Goal: Information Seeking & Learning: Learn about a topic

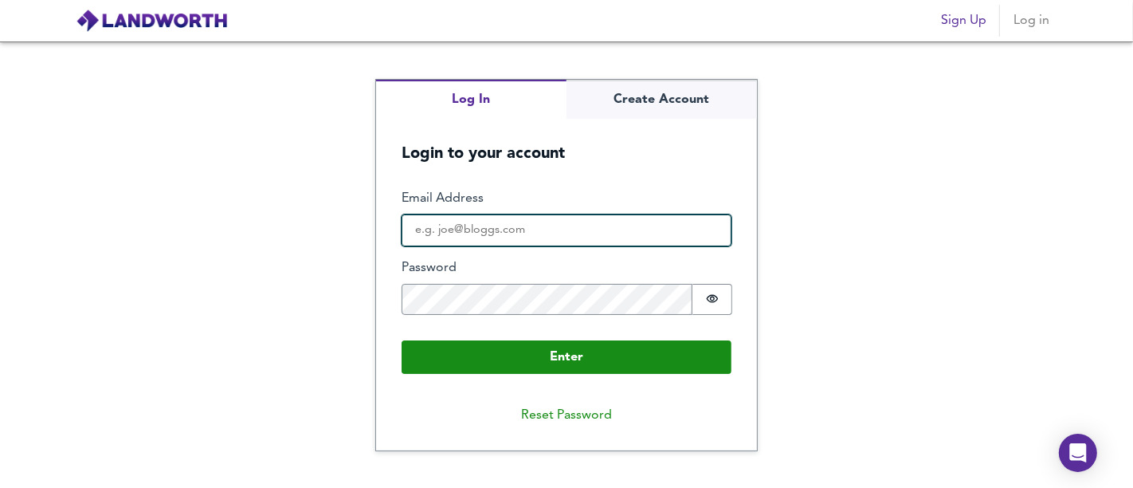
click at [496, 237] on input "Email Address" at bounding box center [567, 230] width 330 height 32
type input "[EMAIL_ADDRESS][DOMAIN_NAME]"
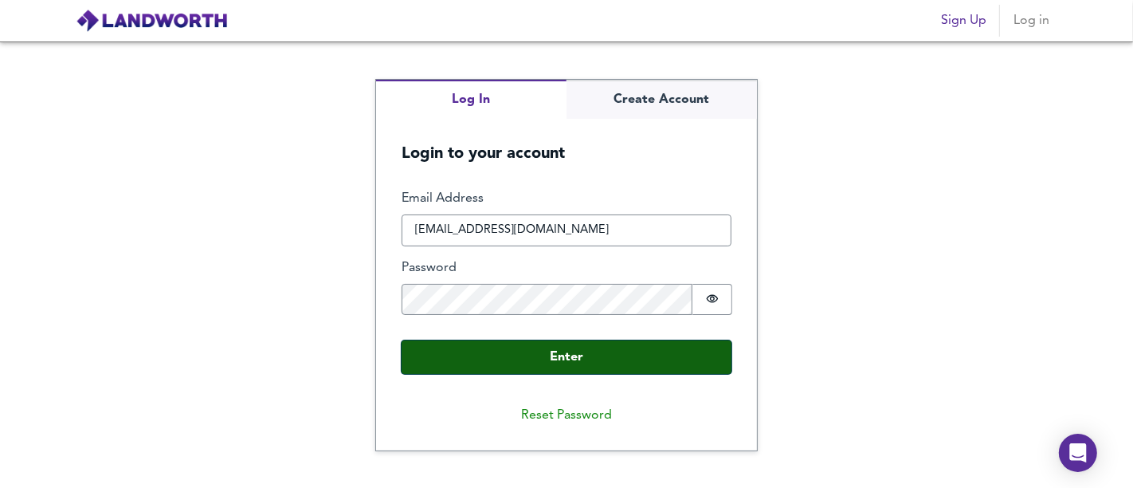
click at [594, 347] on button "Enter" at bounding box center [567, 356] width 330 height 33
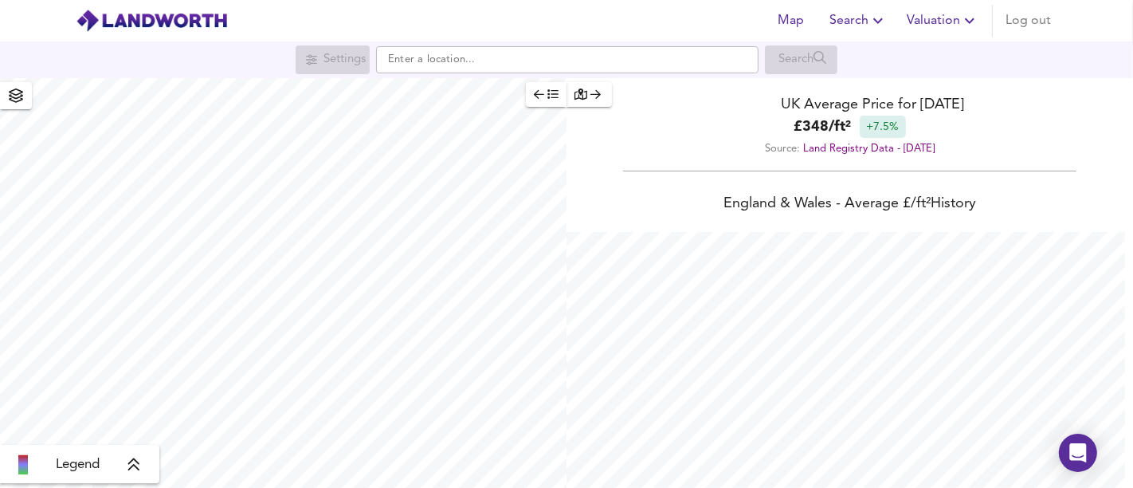
scroll to position [488, 1133]
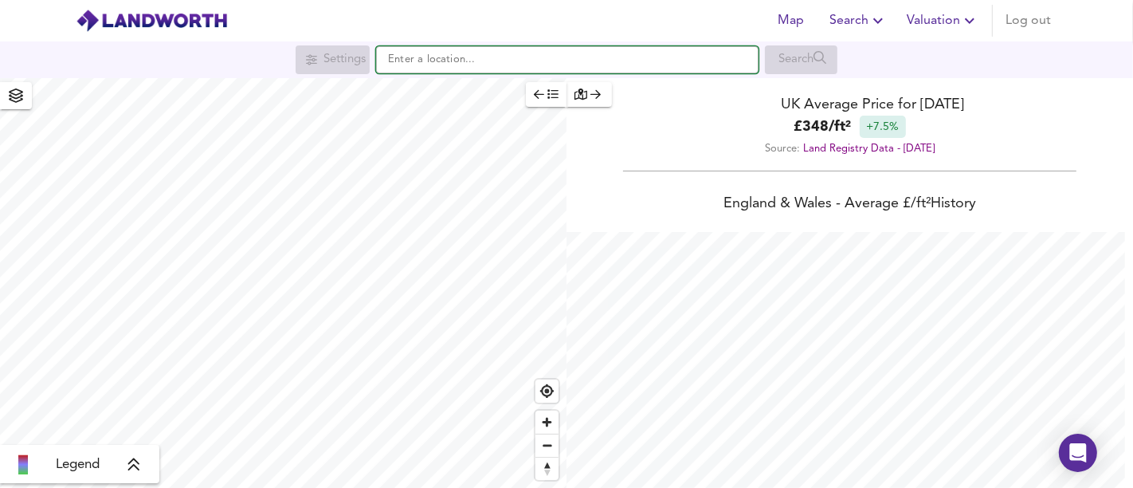
click at [481, 64] on input "text" at bounding box center [567, 59] width 382 height 27
paste input "[STREET_ADDRESS]"
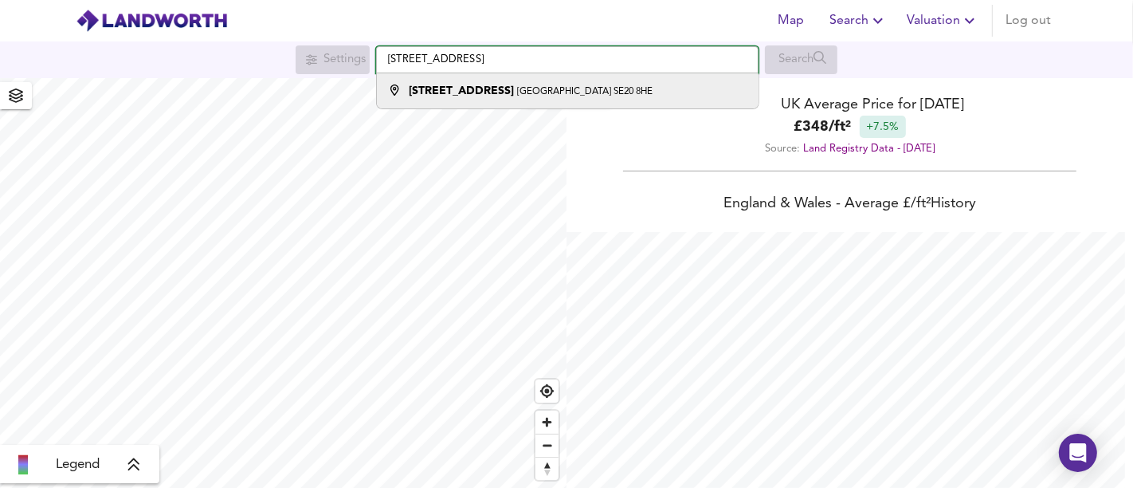
type input "[STREET_ADDRESS]"
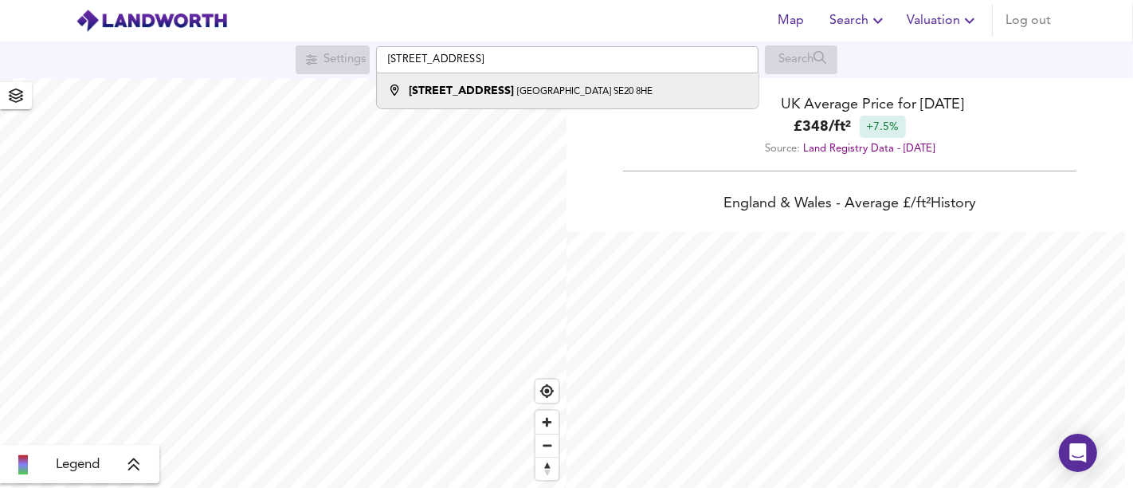
click at [500, 80] on li "[STREET_ADDRESS]" at bounding box center [567, 90] width 381 height 35
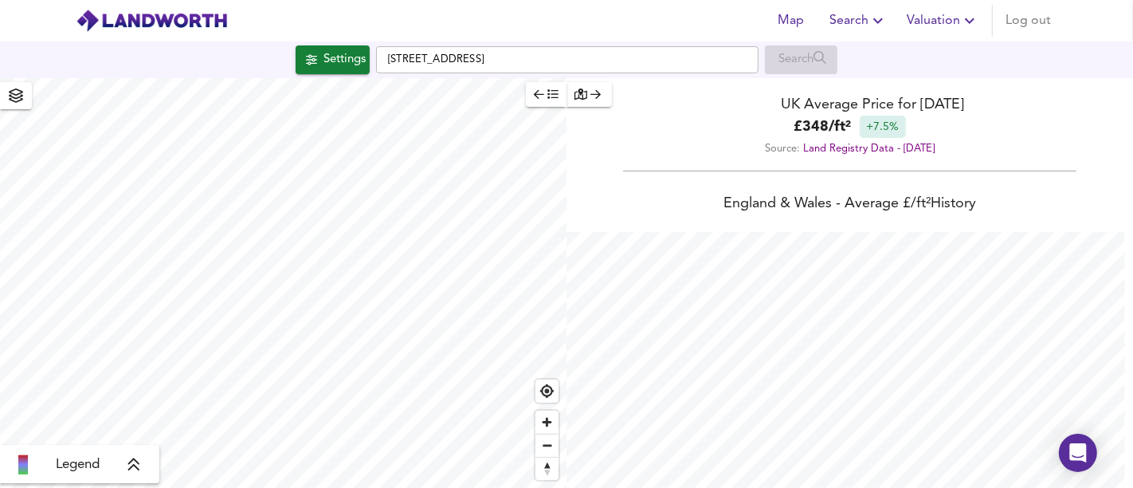
checkbox input "false"
checkbox input "true"
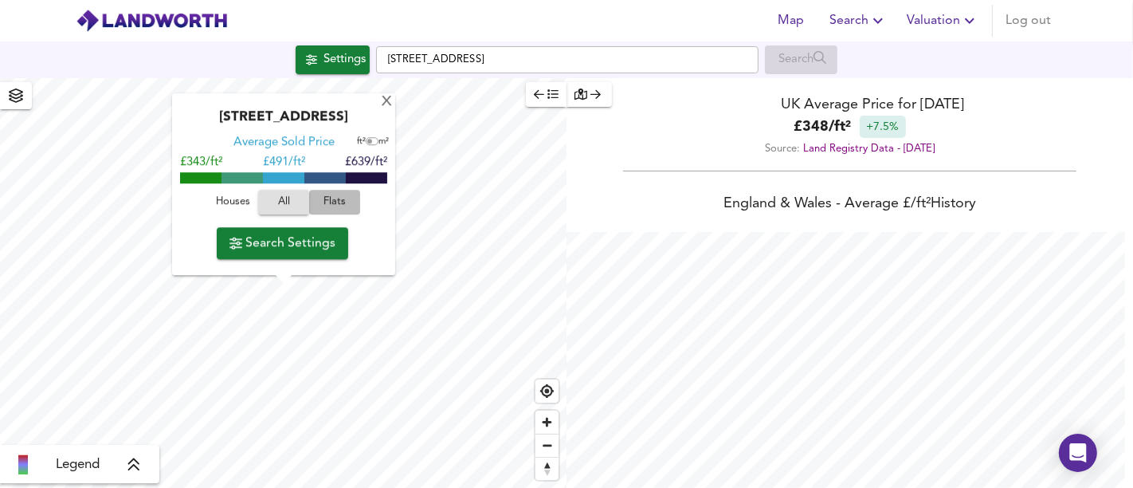
click at [326, 197] on span "Flats" at bounding box center [334, 203] width 43 height 18
click at [309, 245] on span "Search Settings" at bounding box center [282, 243] width 106 height 22
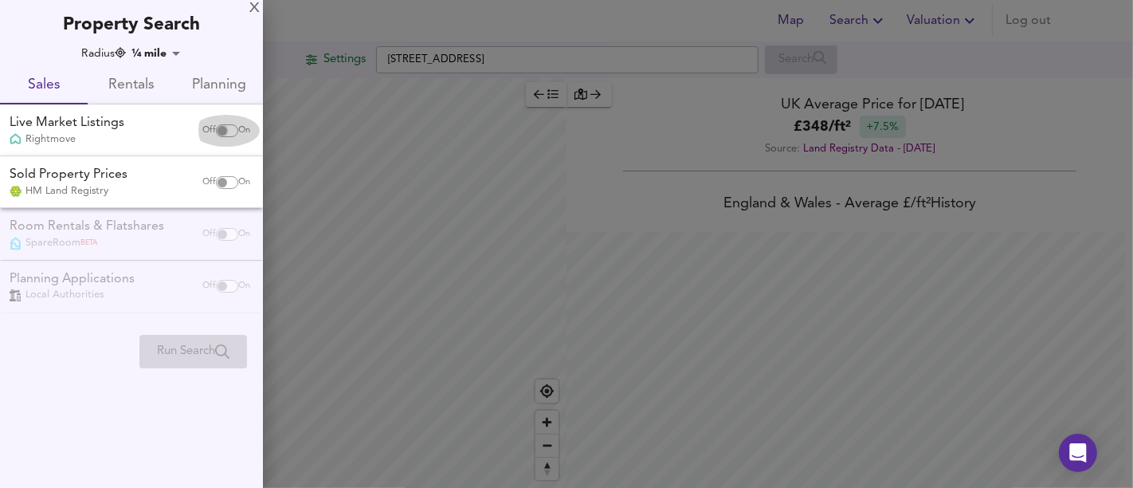
click at [216, 133] on input "checkbox" at bounding box center [222, 130] width 38 height 13
checkbox input "true"
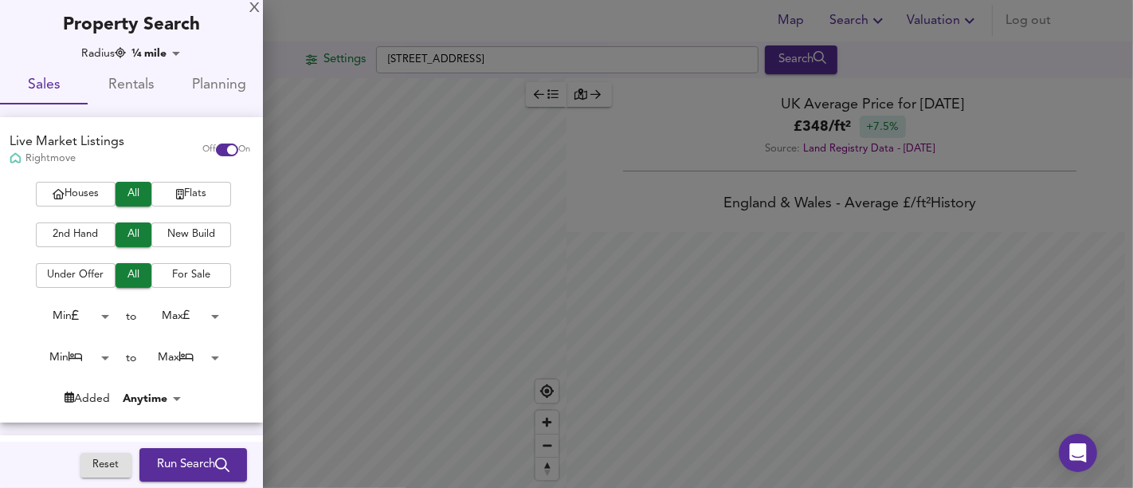
click at [183, 189] on span "Flats" at bounding box center [191, 194] width 64 height 18
drag, startPoint x: 201, startPoint y: 455, endPoint x: 229, endPoint y: 410, distance: 53.1
click at [202, 456] on span "Run Search" at bounding box center [193, 464] width 73 height 21
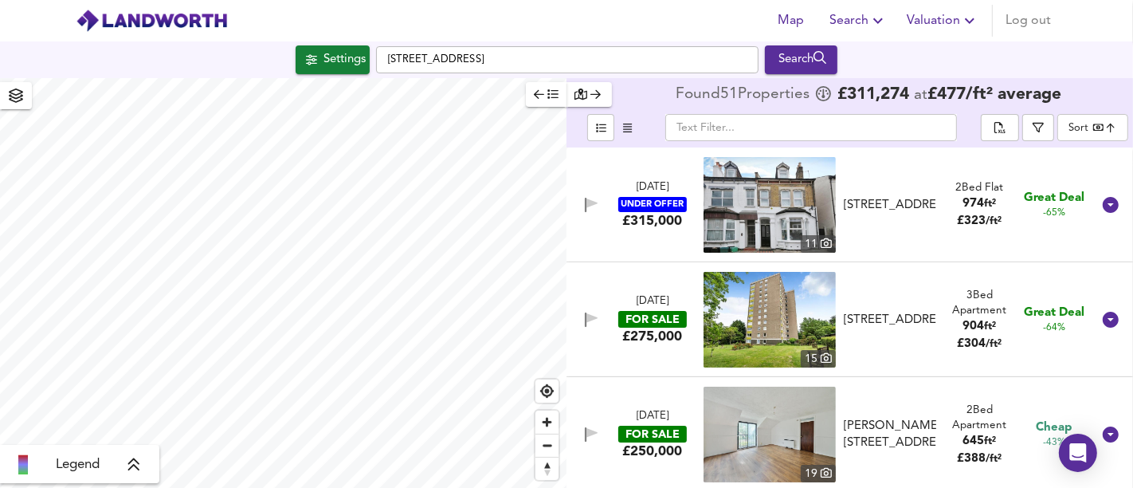
click at [334, 64] on div "Settings" at bounding box center [345, 59] width 42 height 21
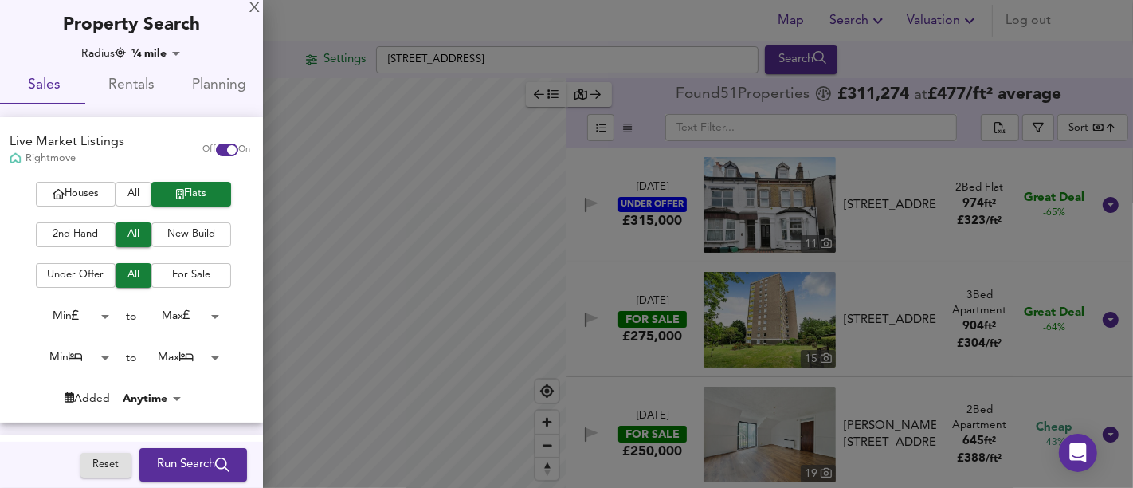
click at [198, 241] on span "New Build" at bounding box center [191, 235] width 64 height 18
click at [226, 458] on button "Run Search" at bounding box center [193, 464] width 108 height 33
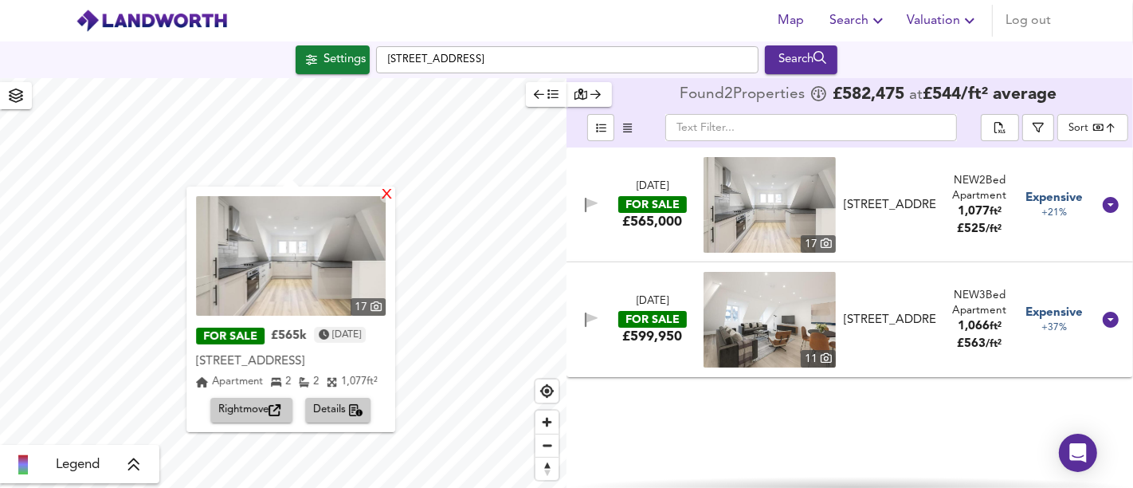
click at [394, 199] on div "X" at bounding box center [387, 195] width 14 height 15
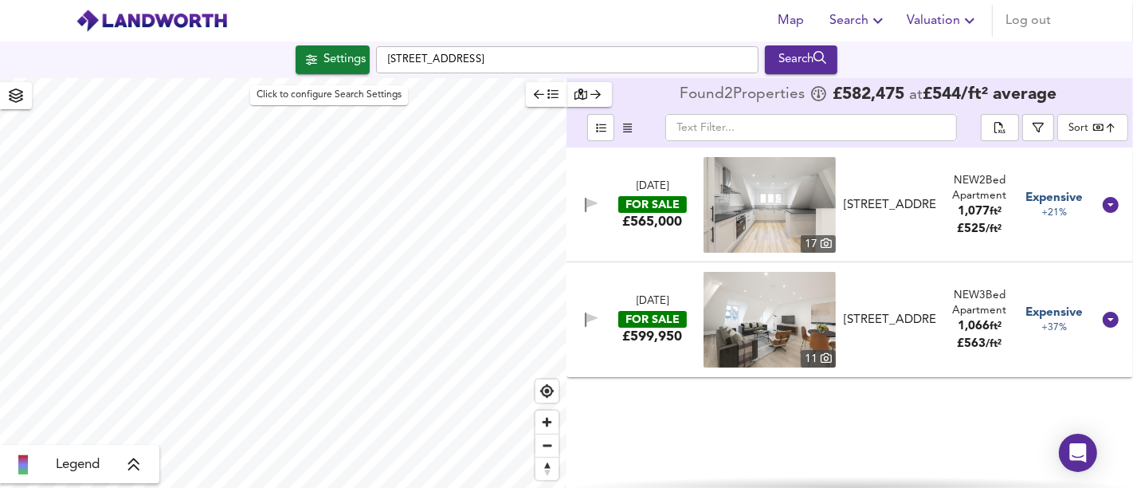
click at [329, 49] on div "Settings" at bounding box center [345, 59] width 42 height 21
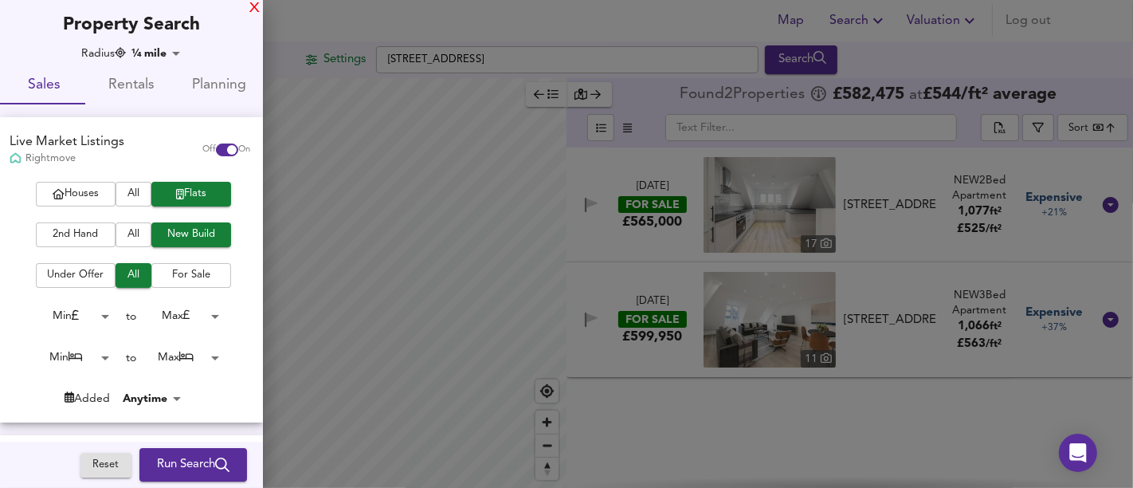
click at [256, 14] on div "X" at bounding box center [254, 8] width 10 height 11
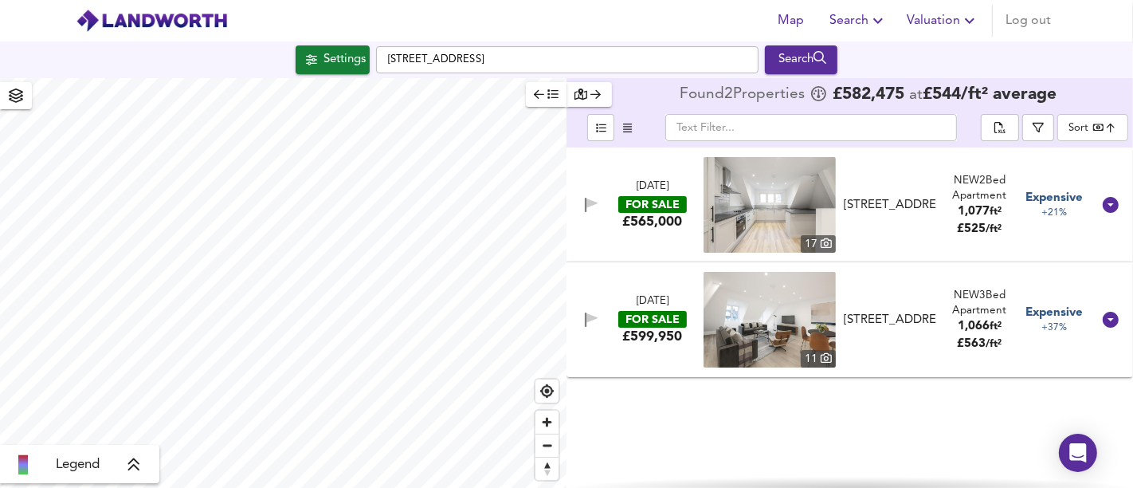
click at [673, 221] on div "£565,000" at bounding box center [652, 222] width 60 height 18
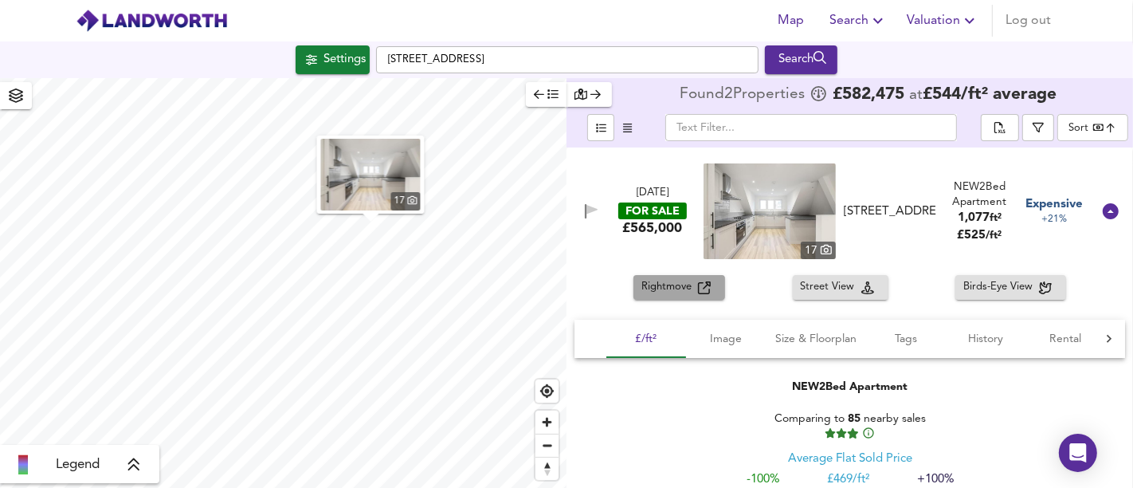
click at [687, 292] on span "Rightmove" at bounding box center [669, 287] width 57 height 18
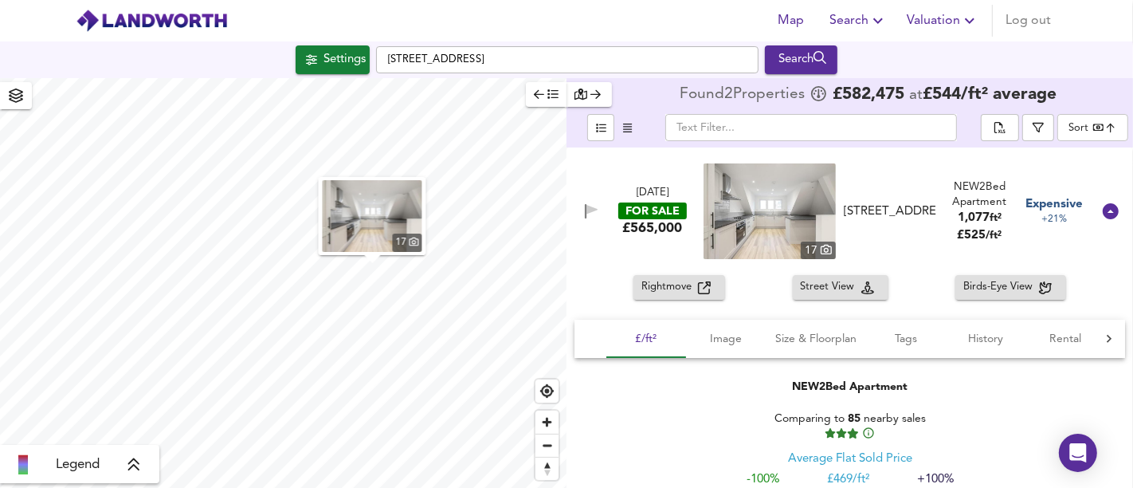
click at [337, 69] on div "Settings" at bounding box center [345, 59] width 42 height 21
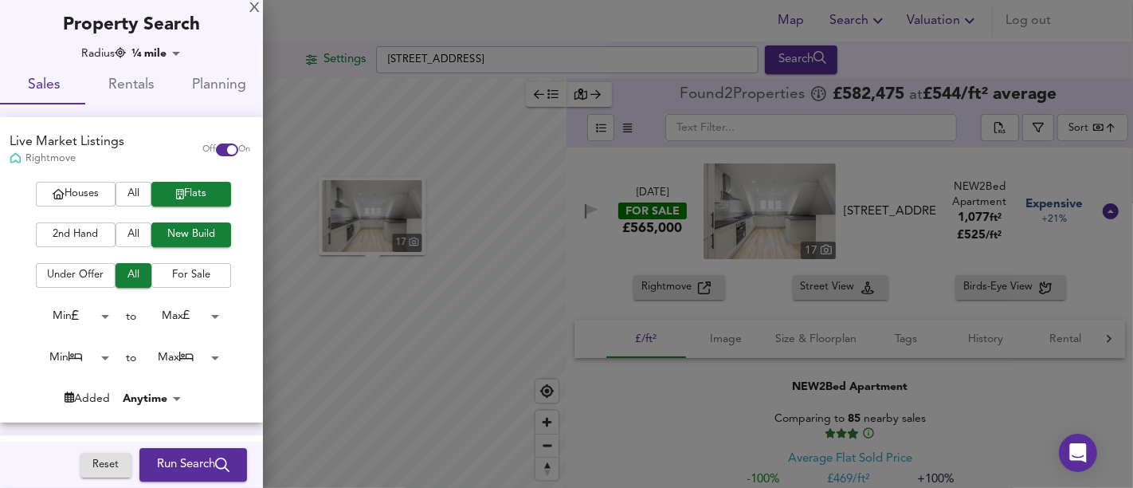
click at [130, 230] on span "All" at bounding box center [134, 235] width 20 height 18
click at [192, 458] on span "Run Search" at bounding box center [193, 464] width 73 height 21
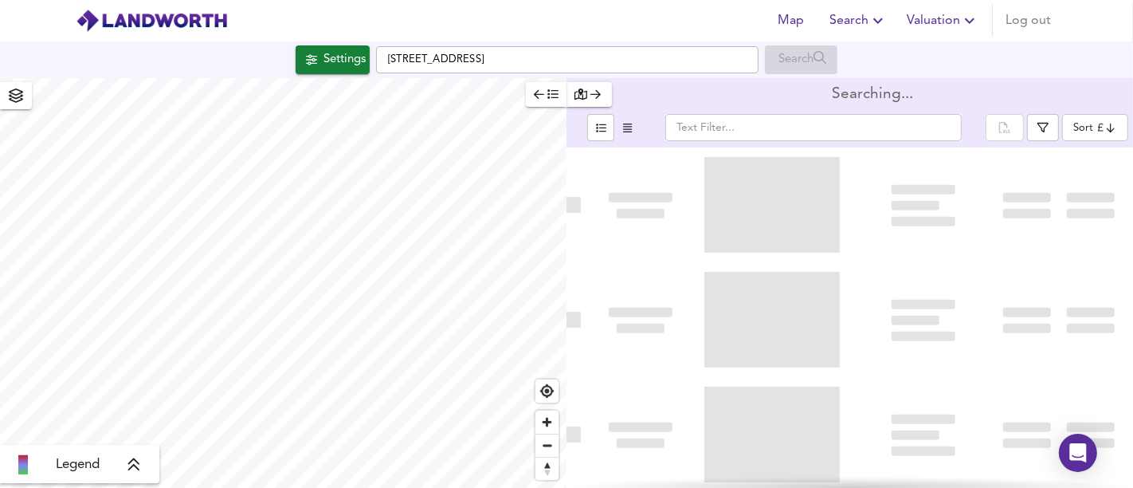
type input "bestdeal"
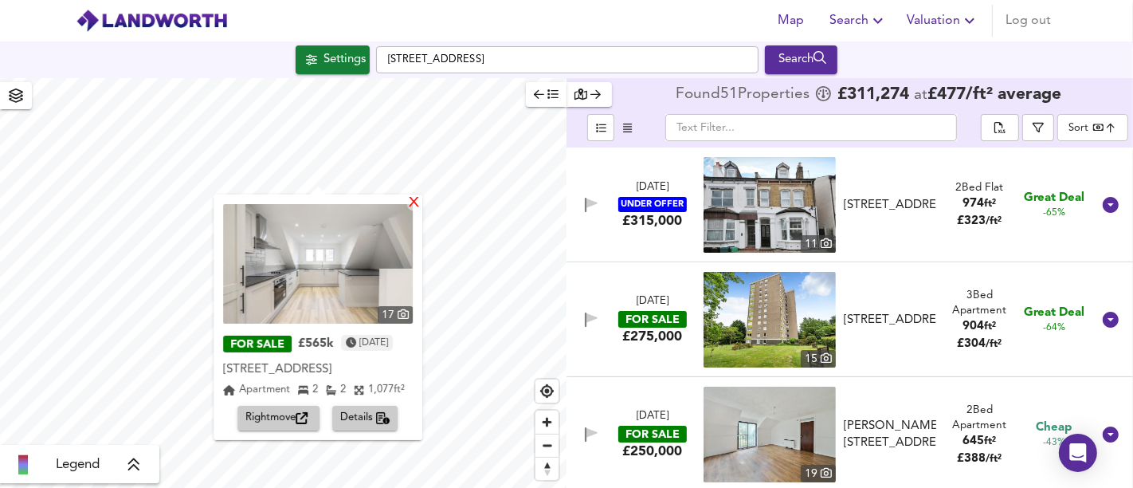
click at [421, 204] on div "X" at bounding box center [414, 203] width 14 height 15
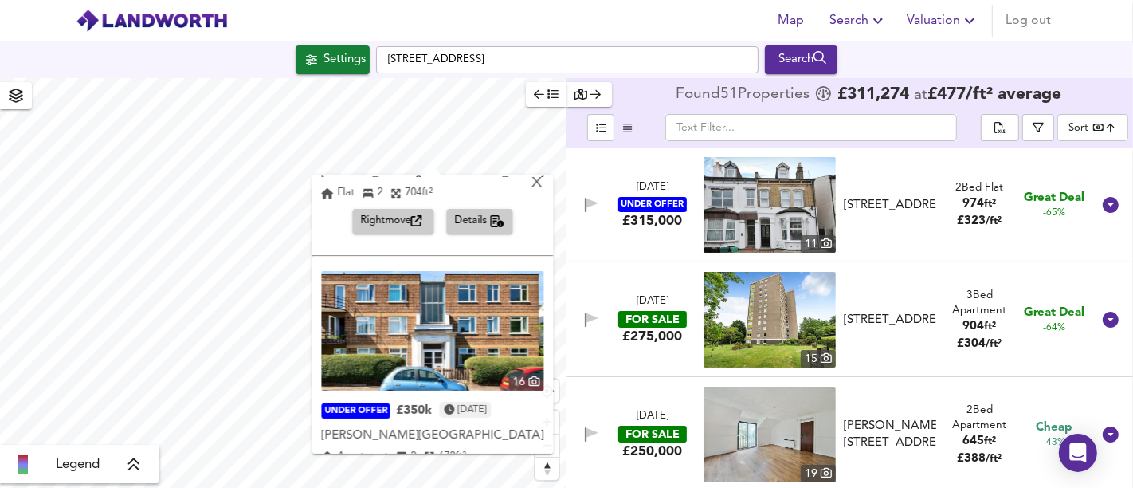
scroll to position [234, 0]
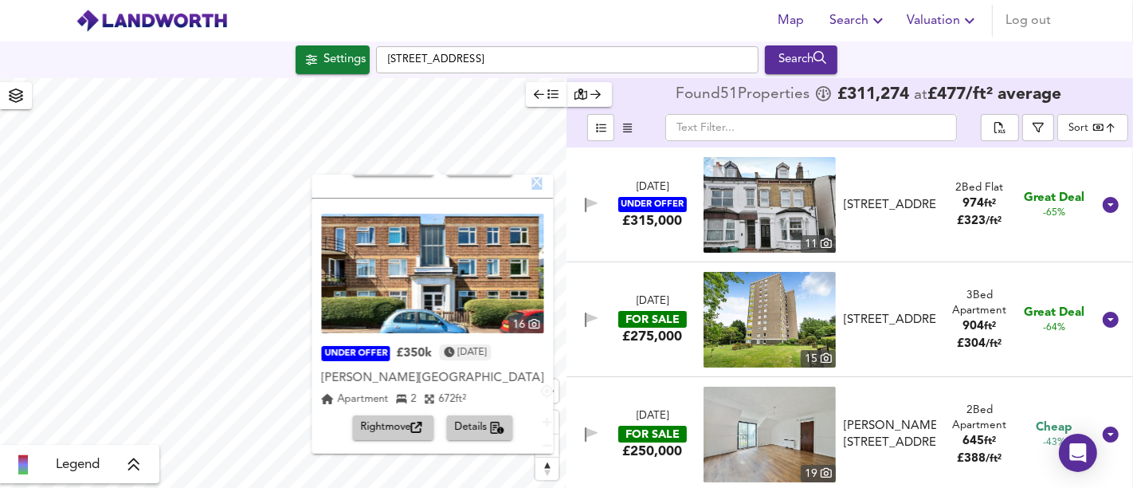
click at [532, 183] on div "X" at bounding box center [538, 183] width 14 height 15
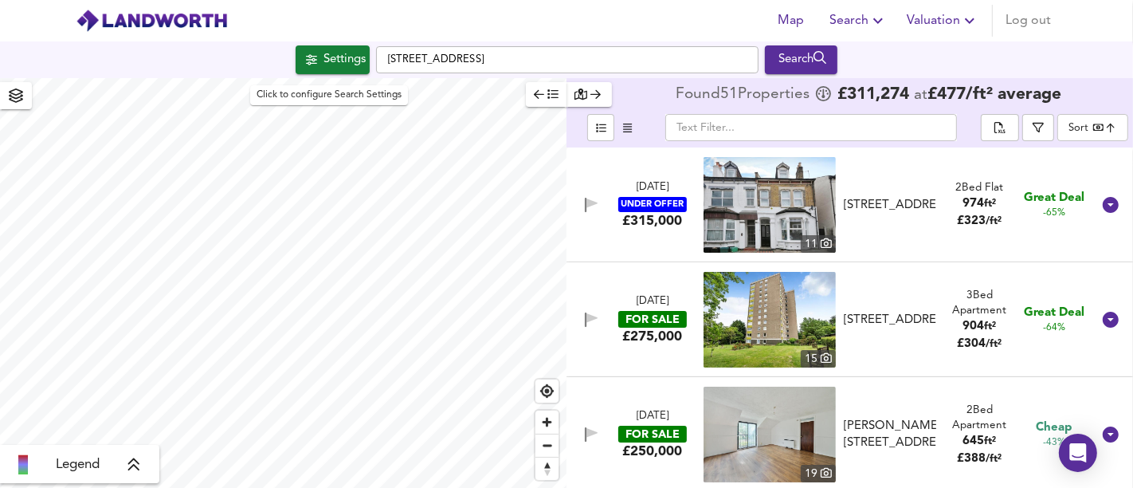
click at [328, 59] on div "Settings" at bounding box center [345, 59] width 42 height 21
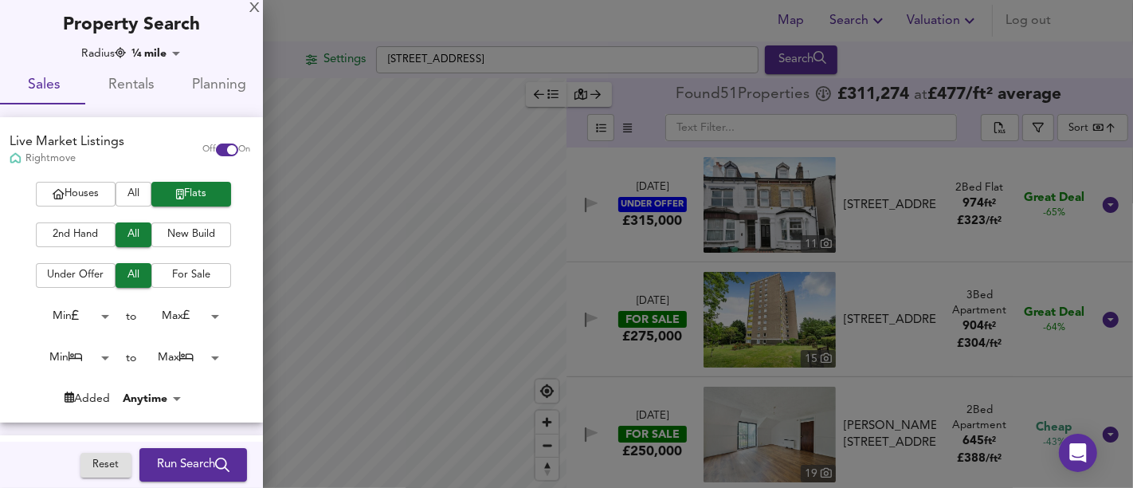
click at [193, 353] on body "Map Search Valuation Log out Settings [STREET_ADDRESS] Search Legend Found 51 P…" at bounding box center [566, 244] width 1133 height 488
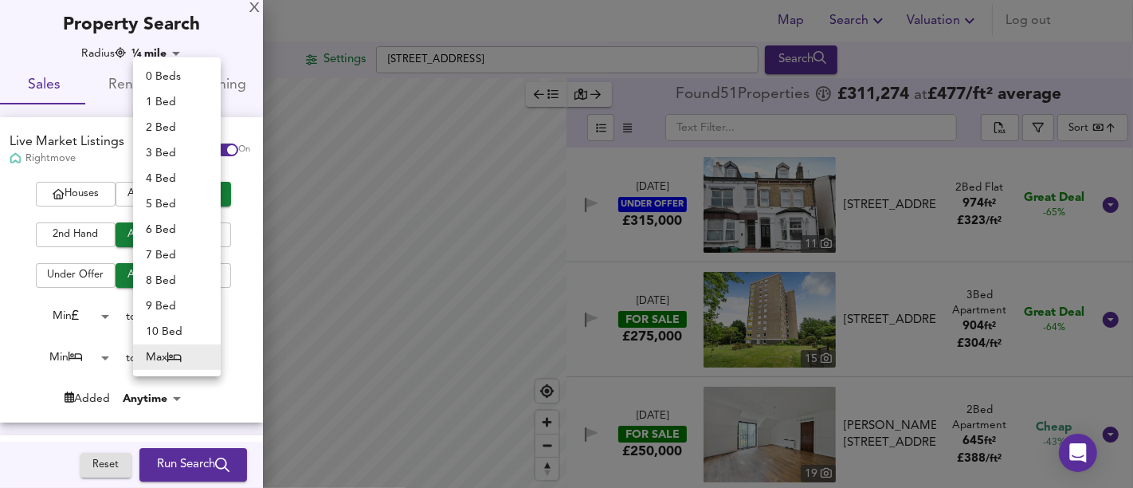
click at [194, 105] on li "1 Bed" at bounding box center [177, 101] width 88 height 25
type input "1"
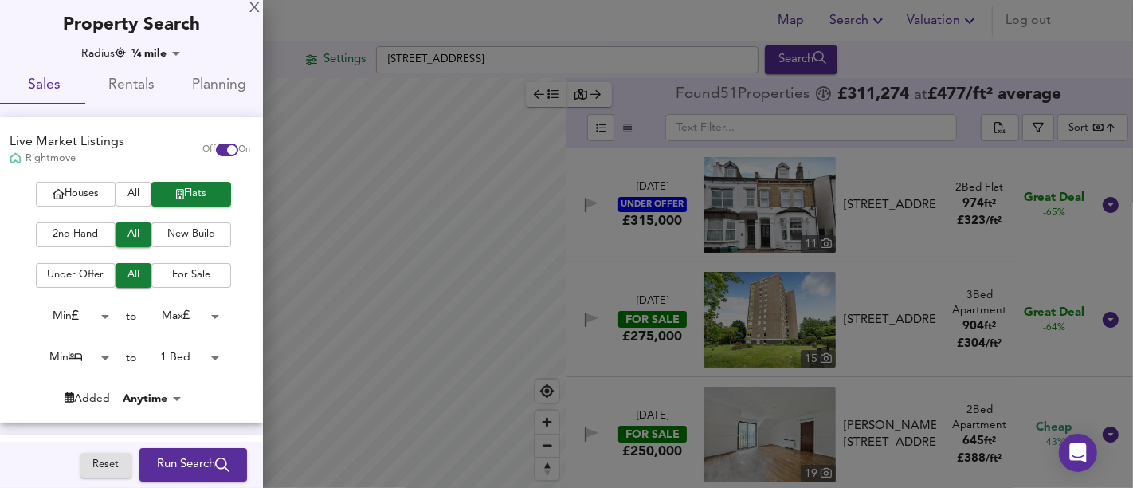
click at [169, 458] on span "Run Search" at bounding box center [193, 464] width 73 height 21
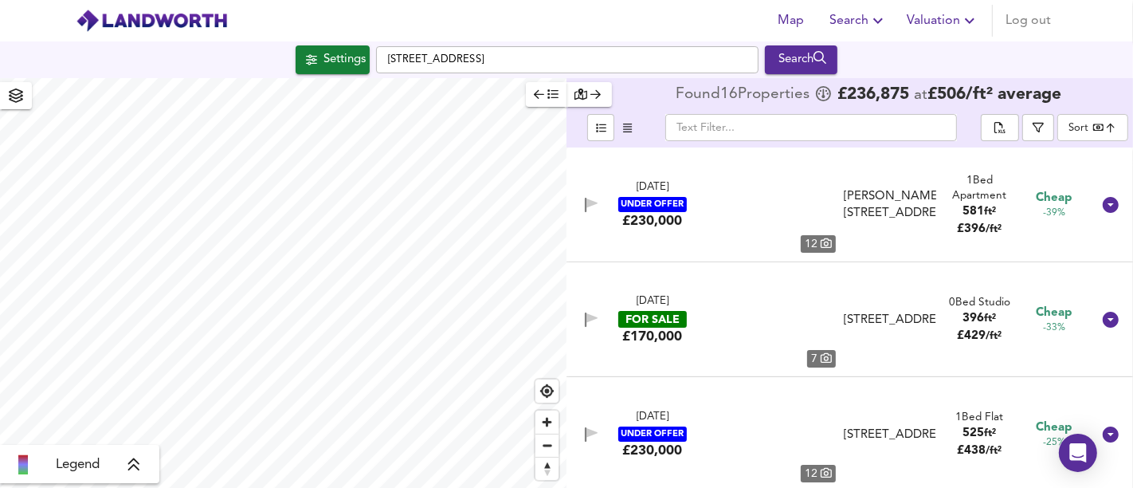
type input "bestdeal"
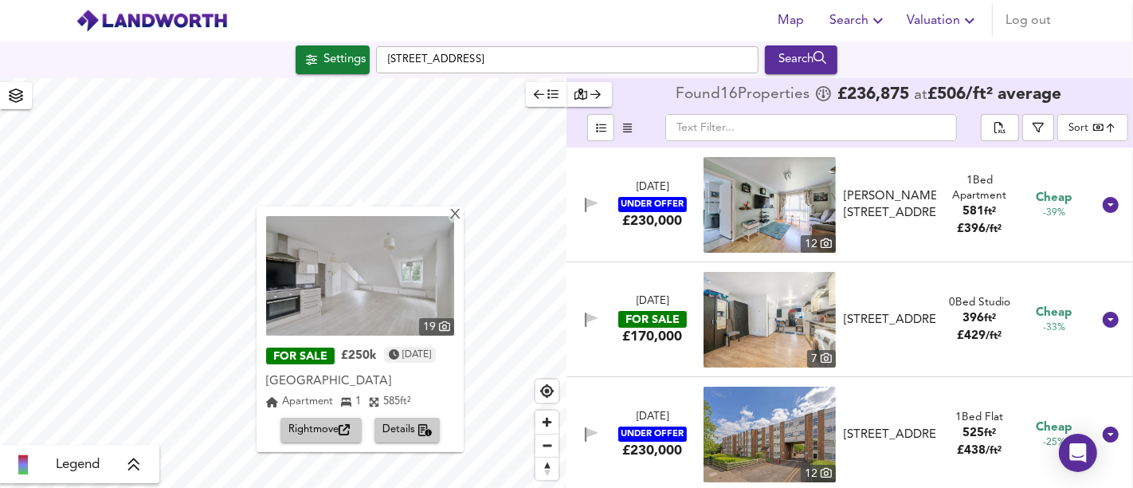
click at [338, 426] on span "Rightmove" at bounding box center [320, 430] width 65 height 18
click at [462, 214] on div "X" at bounding box center [456, 215] width 14 height 15
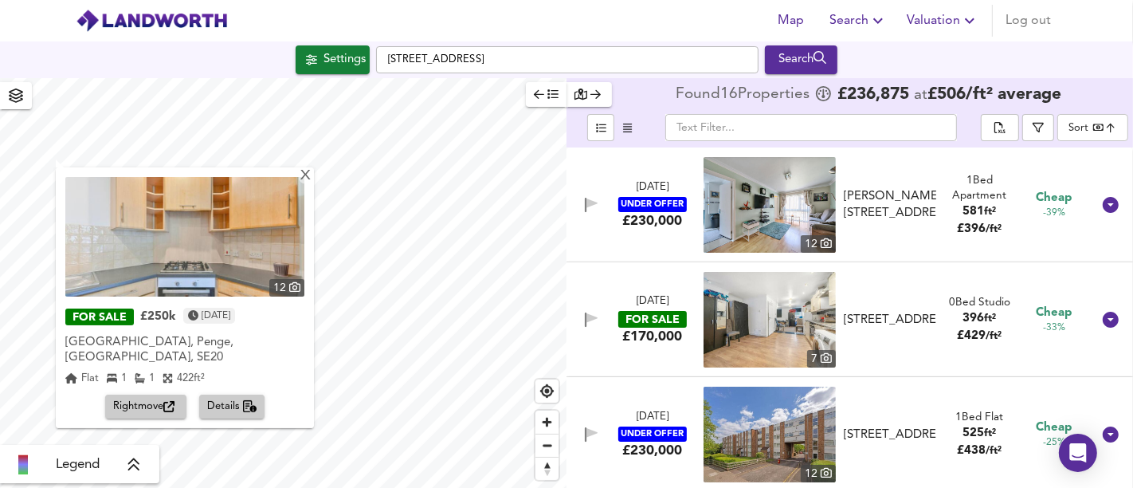
click at [113, 398] on span "Rightmove" at bounding box center [145, 407] width 65 height 18
